Goal: Transaction & Acquisition: Purchase product/service

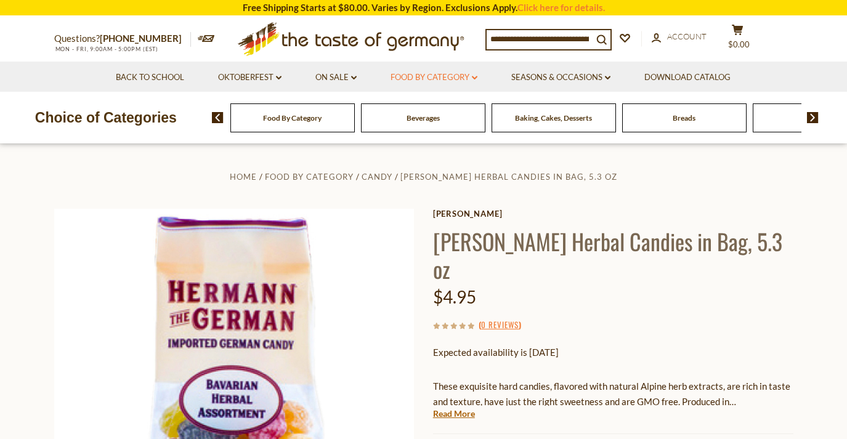
click at [441, 78] on link "Food By Category dropdown_arrow" at bounding box center [434, 78] width 87 height 14
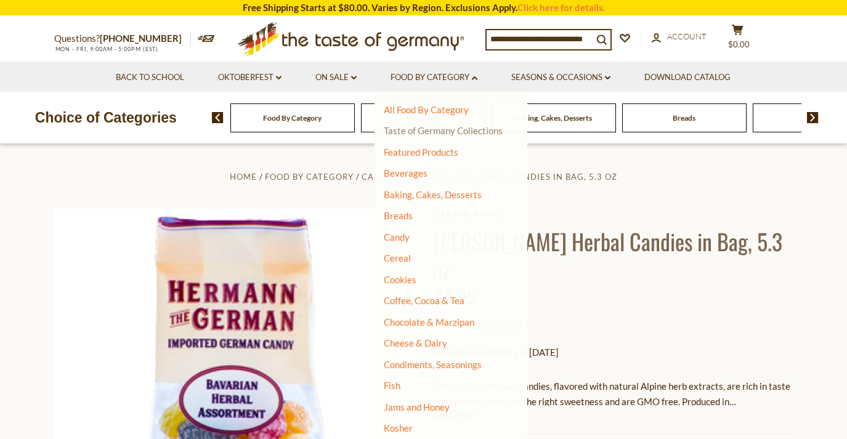
click at [417, 134] on link "Taste of Germany Collections" at bounding box center [443, 130] width 119 height 11
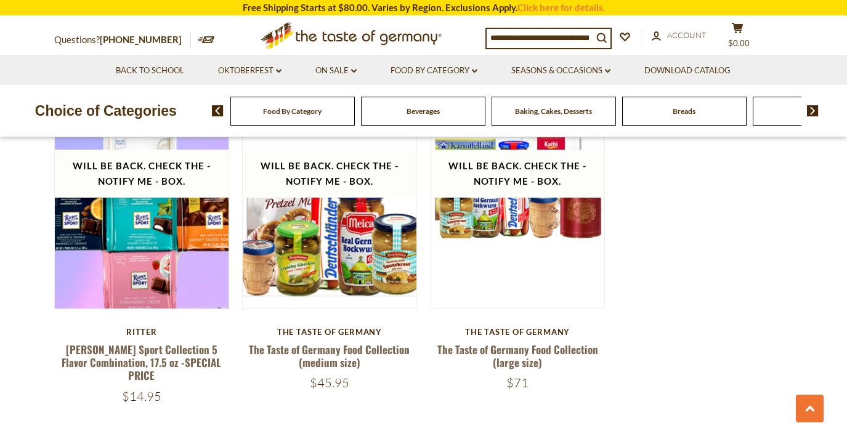
scroll to position [2527, 0]
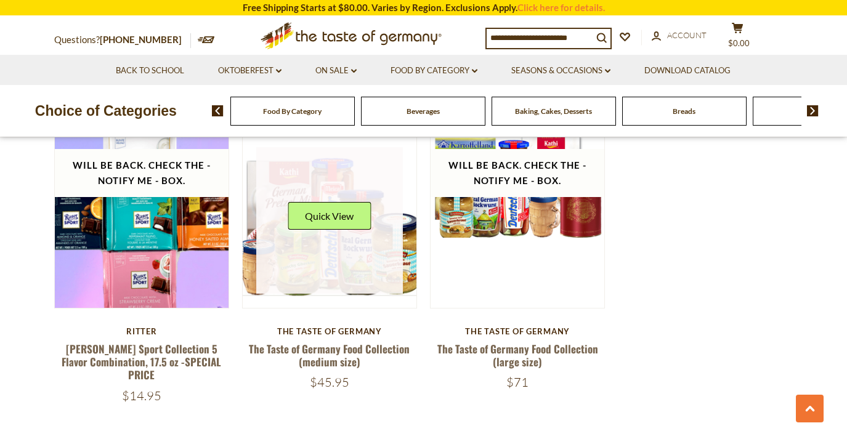
click at [380, 267] on link at bounding box center [329, 220] width 147 height 147
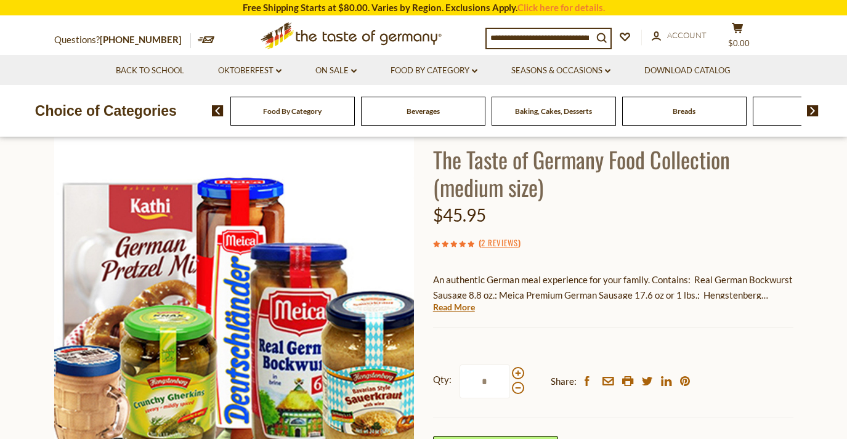
scroll to position [83, 0]
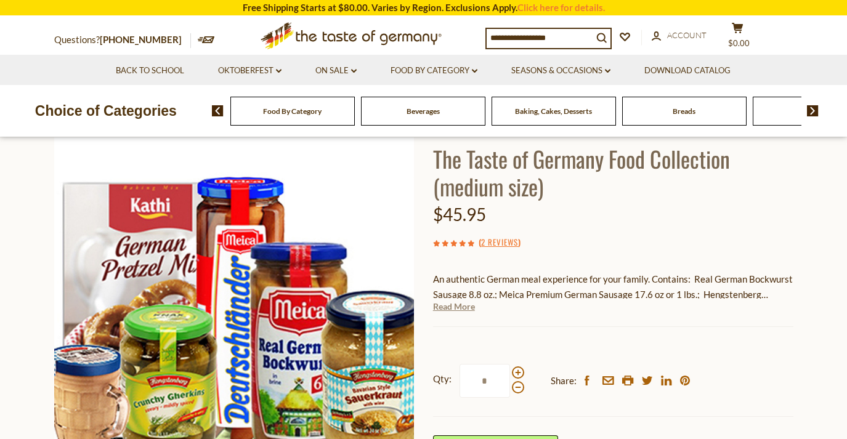
click at [455, 308] on link "Read More" at bounding box center [454, 307] width 42 height 12
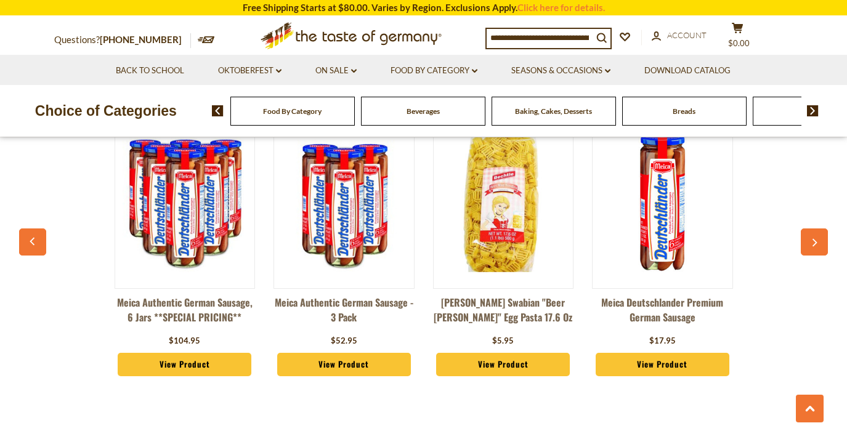
scroll to position [1054, 0]
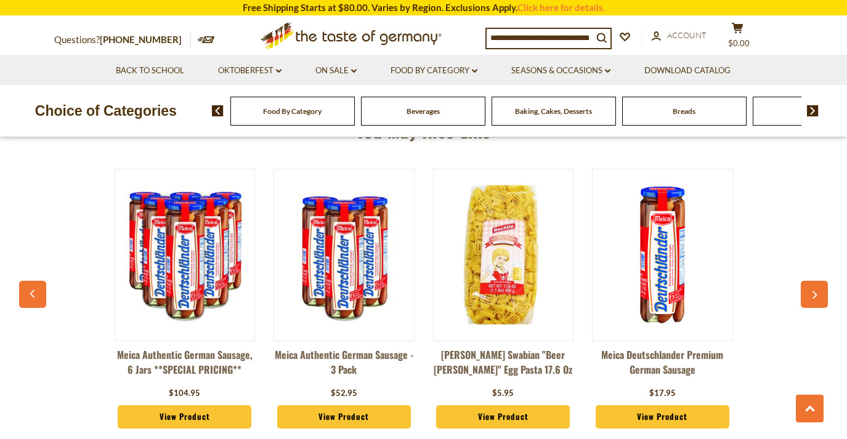
click at [816, 296] on icon "button" at bounding box center [814, 295] width 5 height 8
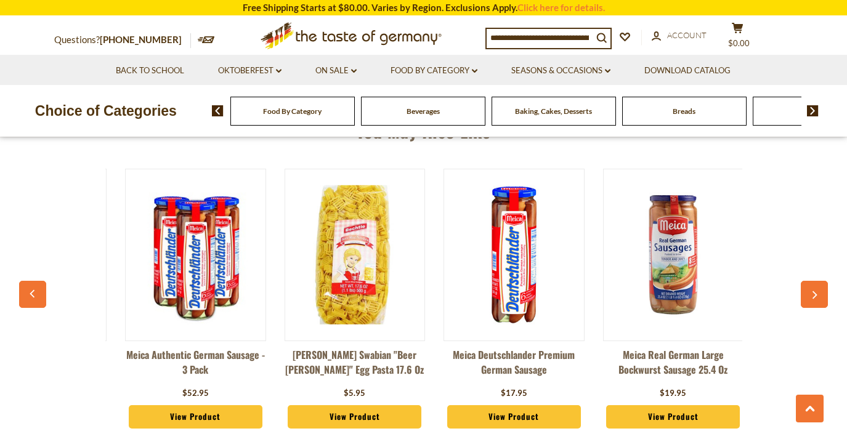
scroll to position [0, 160]
